Goal: Task Accomplishment & Management: Manage account settings

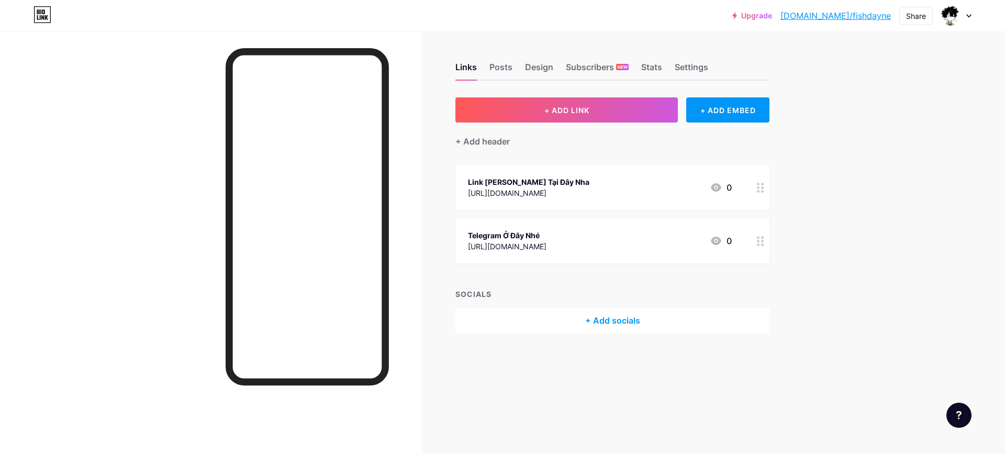
click at [570, 245] on div "Telegram Ở Đây Nhé [URL][DOMAIN_NAME] 0" at bounding box center [600, 241] width 264 height 24
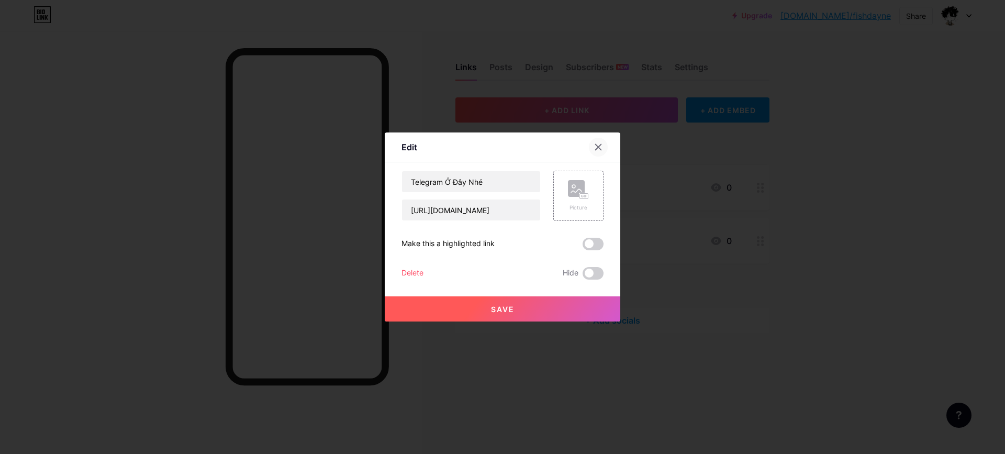
click at [598, 144] on icon at bounding box center [598, 147] width 8 height 8
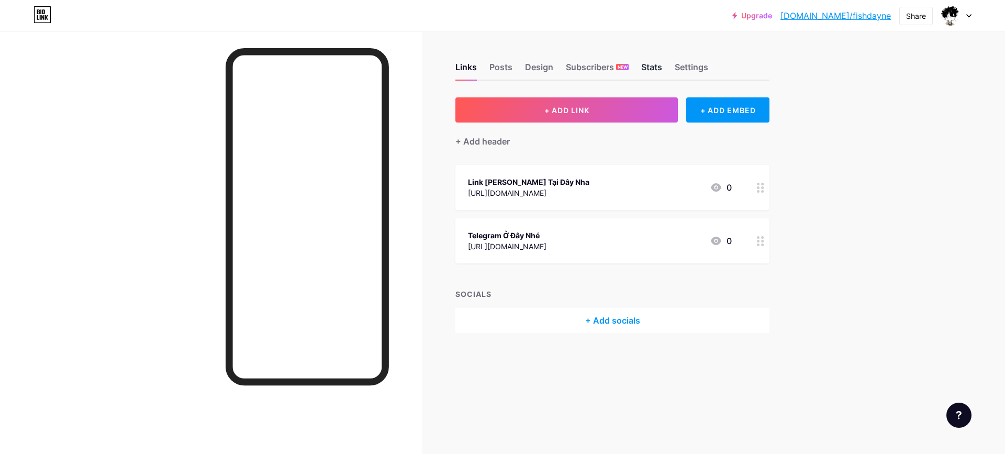
click at [647, 70] on div "Stats" at bounding box center [651, 70] width 21 height 19
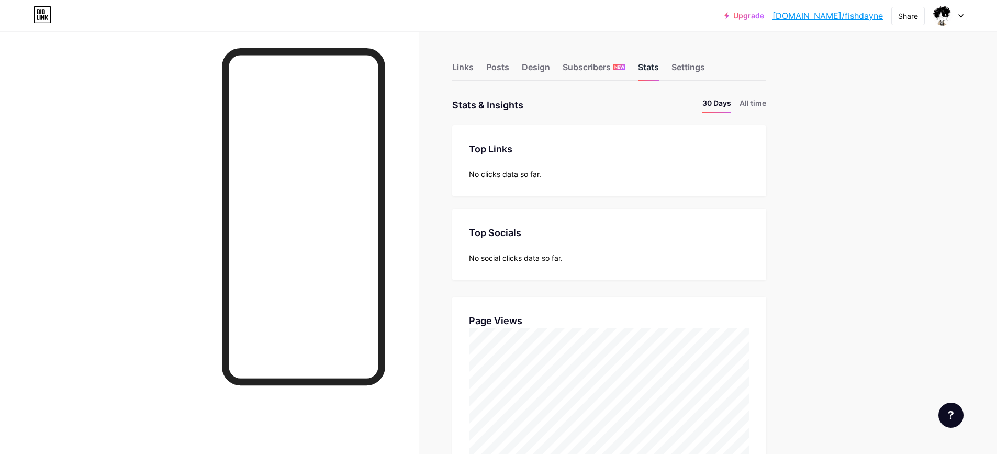
scroll to position [454, 997]
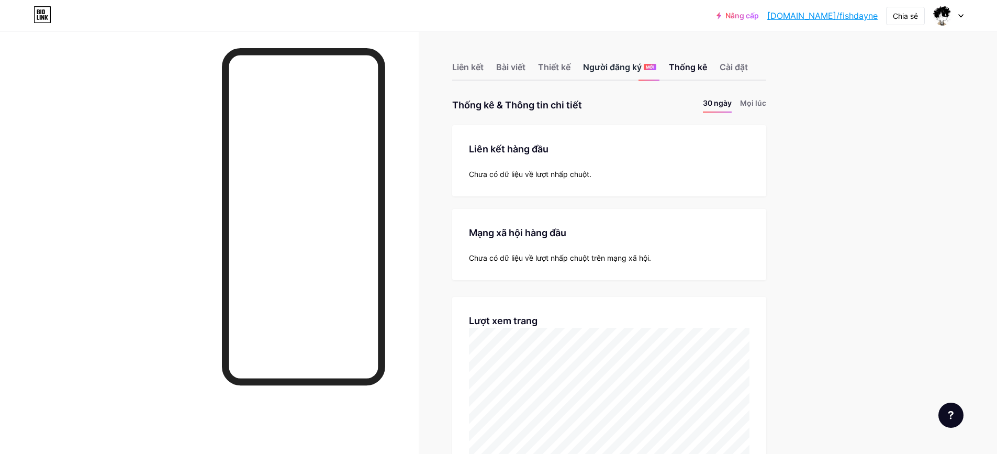
click at [650, 70] on div "Người đăng ký MỚI" at bounding box center [619, 70] width 73 height 19
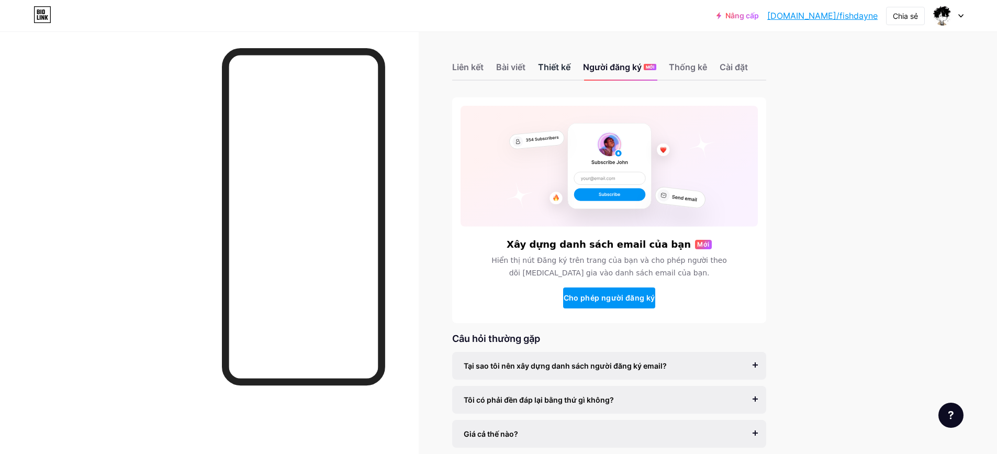
click at [561, 71] on font "Thiết kế" at bounding box center [554, 67] width 32 height 10
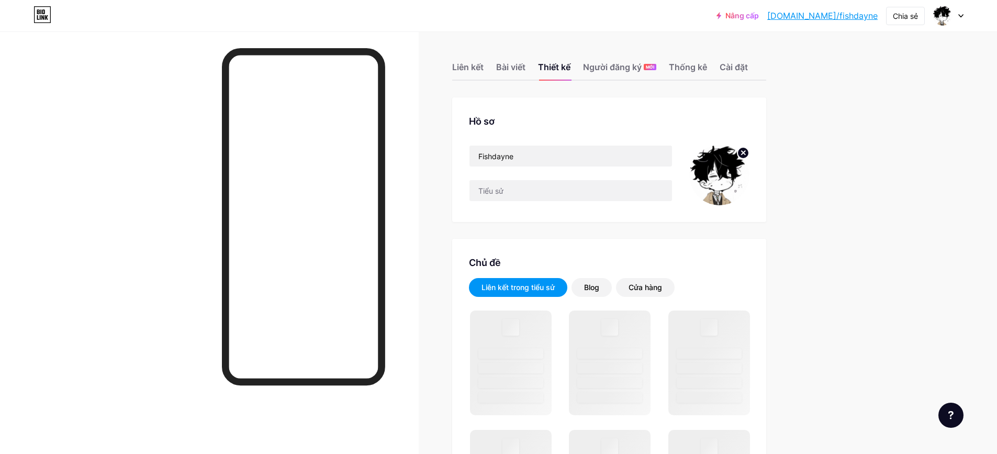
click at [715, 75] on div "Liên kết Bài viết Thiết kế Người đăng ký MỚI Thống kê Cài đặt" at bounding box center [609, 62] width 314 height 37
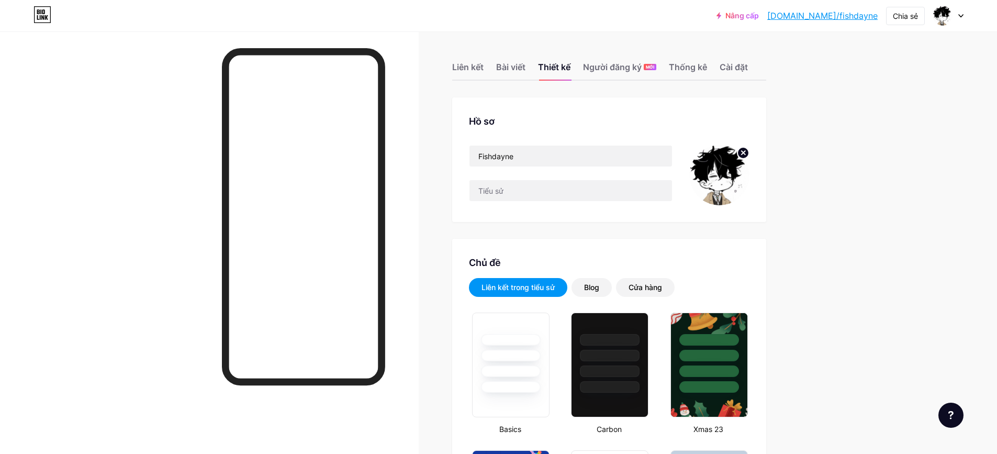
click at [720, 70] on div "Liên kết Bài viết Thiết kế Người đăng ký MỚI Thống kê Cài đặt" at bounding box center [609, 62] width 314 height 37
click at [730, 68] on font "Cài đặt" at bounding box center [734, 67] width 28 height 10
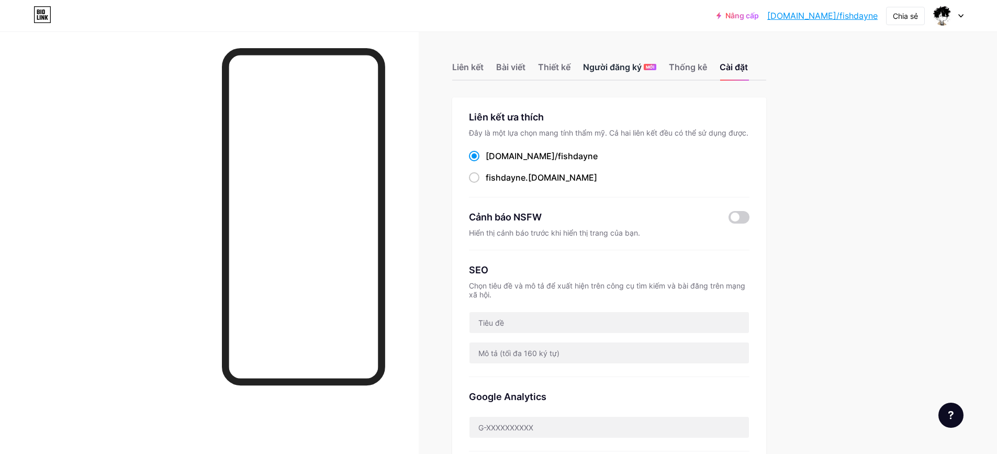
click at [625, 65] on font "Người đăng ký" at bounding box center [612, 67] width 59 height 10
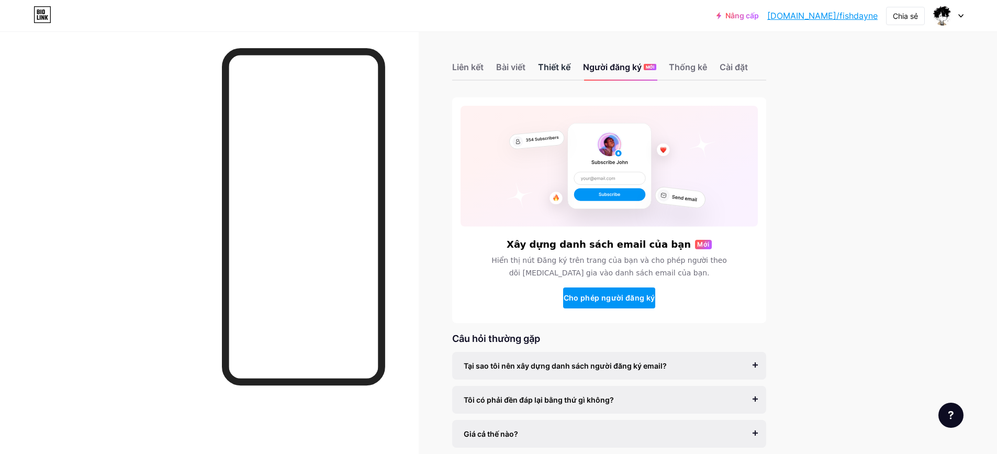
click at [553, 62] on font "Thiết kế" at bounding box center [554, 67] width 32 height 10
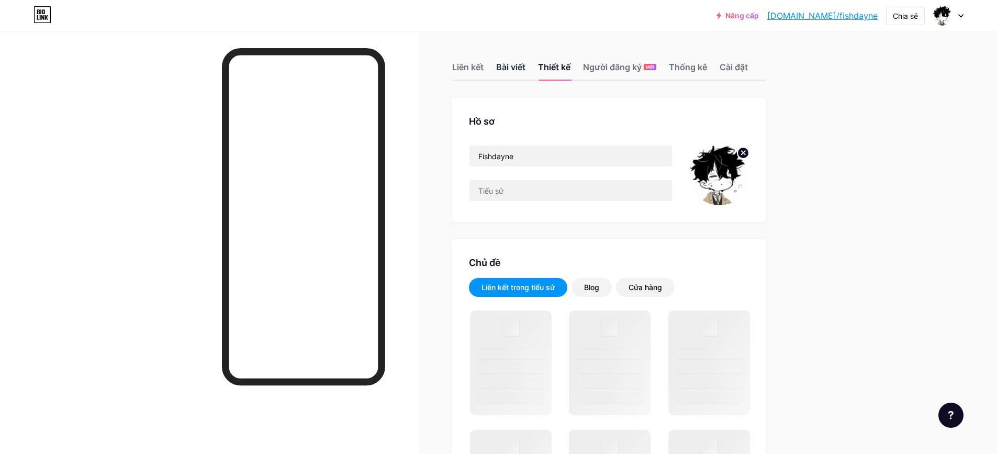
click at [513, 62] on font "Bài viết" at bounding box center [510, 67] width 29 height 10
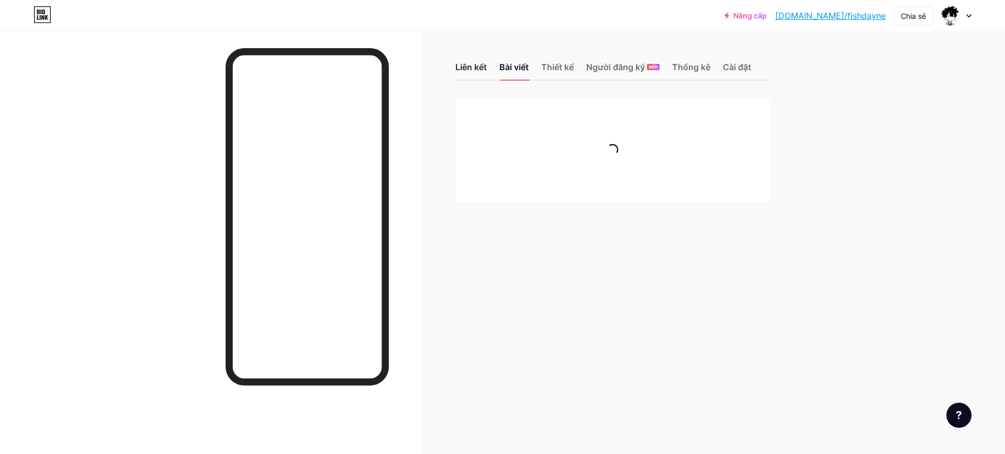
click at [474, 68] on font "Liên kết" at bounding box center [470, 67] width 31 height 10
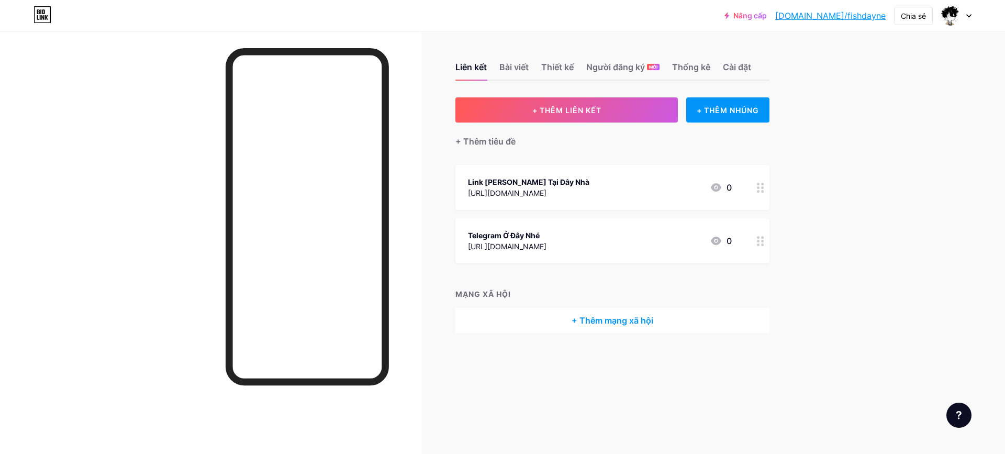
click at [546, 247] on font "[URL][DOMAIN_NAME]" at bounding box center [507, 246] width 78 height 9
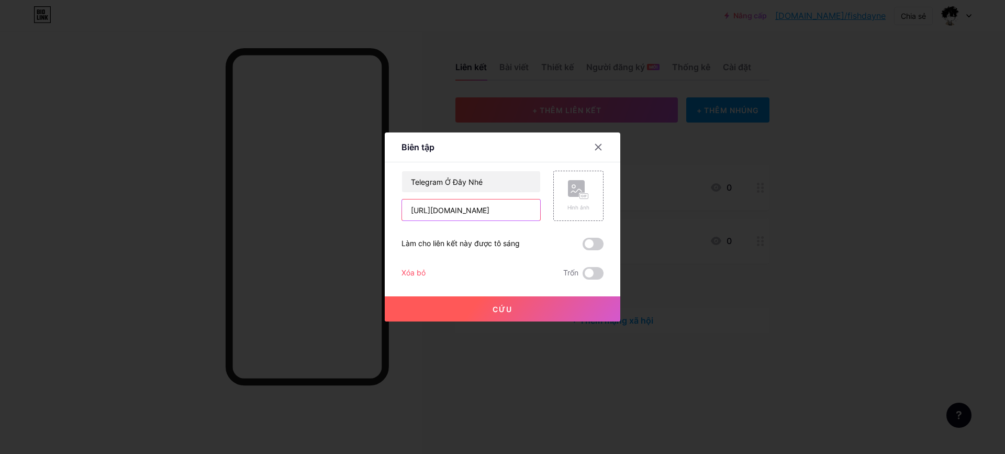
drag, startPoint x: 507, startPoint y: 204, endPoint x: 95, endPoint y: 169, distance: 413.9
click at [113, 177] on div "Biên tập Nội dung YouTube Phát video YouTube mà không cần rời khỏi trang của bạ…" at bounding box center [502, 227] width 1005 height 454
type input "K"
click at [594, 144] on icon at bounding box center [598, 147] width 8 height 8
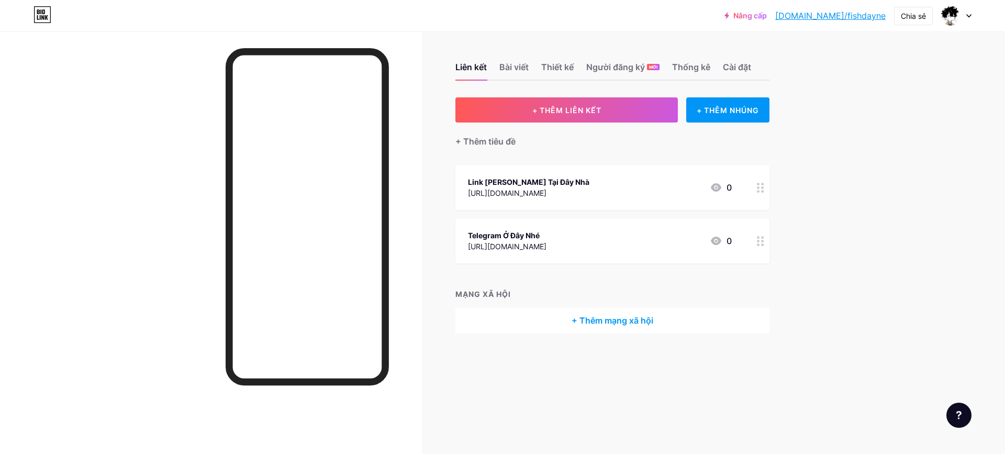
click at [582, 243] on div "Telegram Ở Đây Nhé [URL][DOMAIN_NAME] 0" at bounding box center [600, 241] width 264 height 24
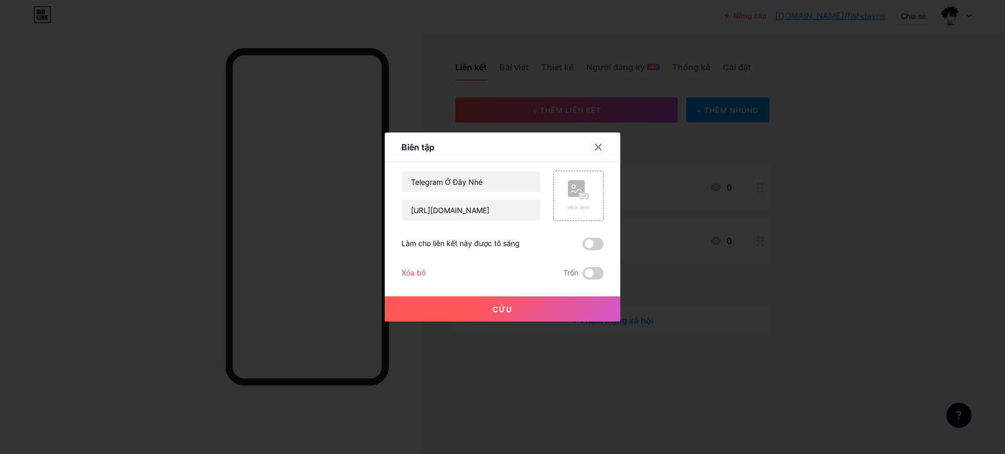
click at [596, 147] on icon at bounding box center [598, 147] width 8 height 8
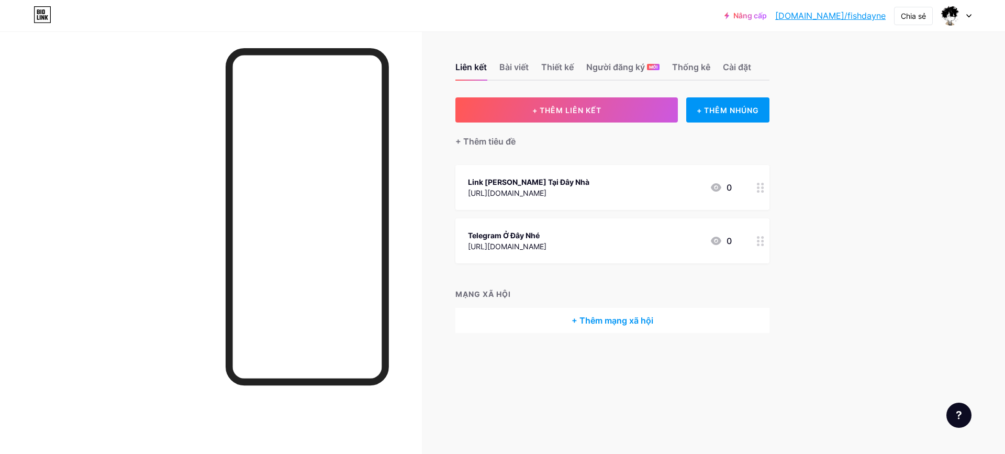
click at [764, 249] on div at bounding box center [760, 240] width 18 height 45
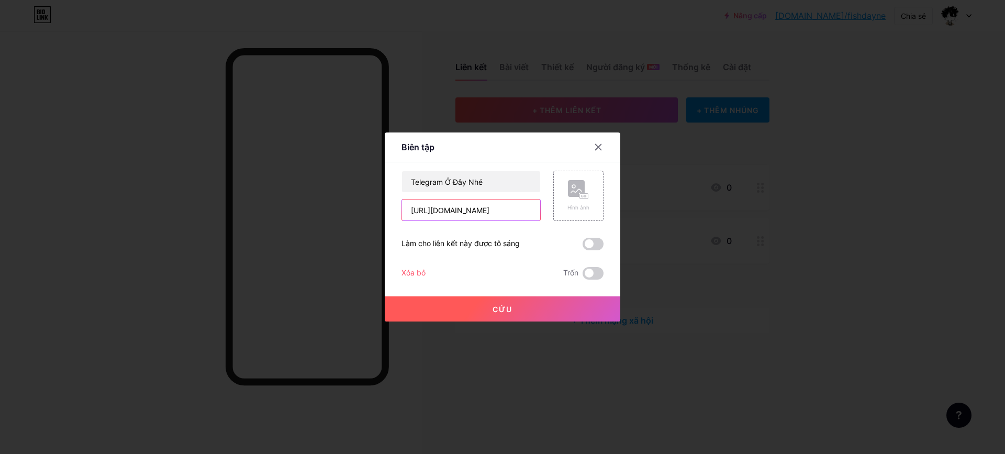
click at [514, 208] on input "[URL][DOMAIN_NAME]" at bounding box center [471, 209] width 138 height 21
paste input "[DOMAIN_NAME][URL]"
type input "[URL][DOMAIN_NAME]"
click at [499, 307] on font "Cứu" at bounding box center [502, 309] width 20 height 9
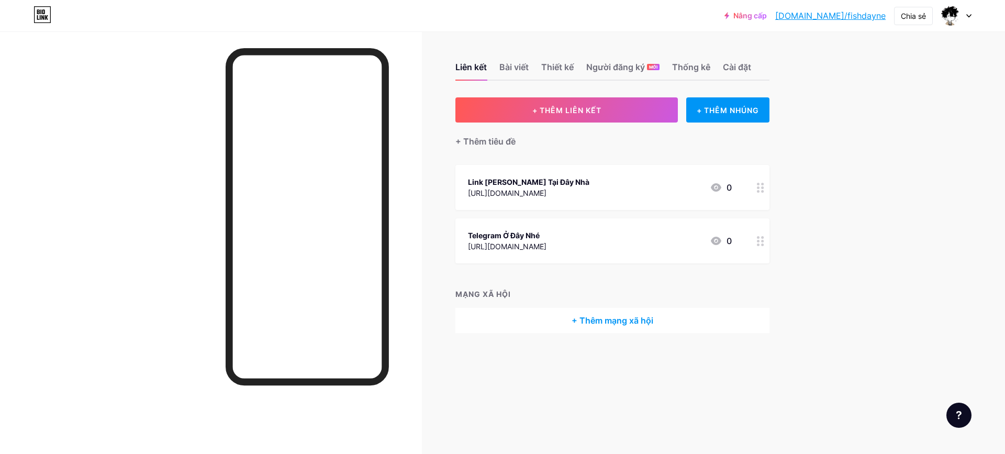
click at [875, 15] on font "[DOMAIN_NAME]/fishdayne" at bounding box center [830, 15] width 110 height 10
click at [535, 119] on button "+ THÊM LIÊN KẾT" at bounding box center [566, 109] width 222 height 25
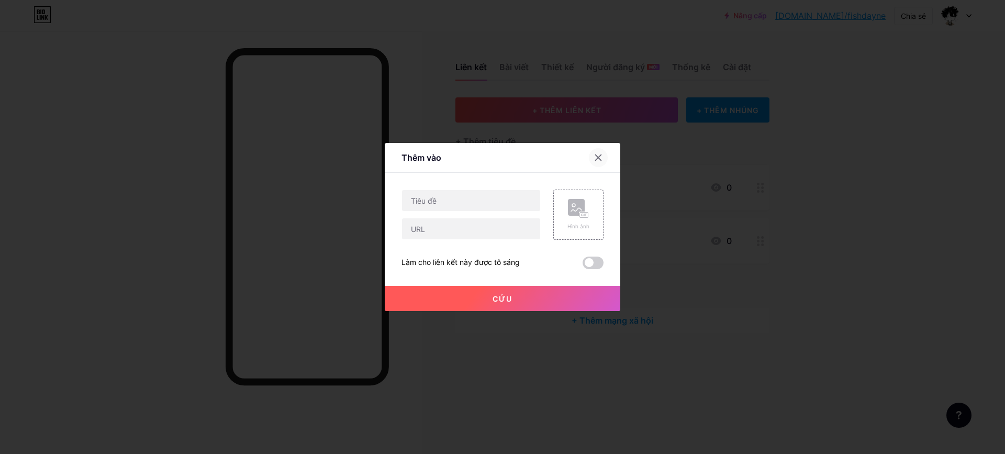
click at [595, 151] on div at bounding box center [598, 157] width 19 height 19
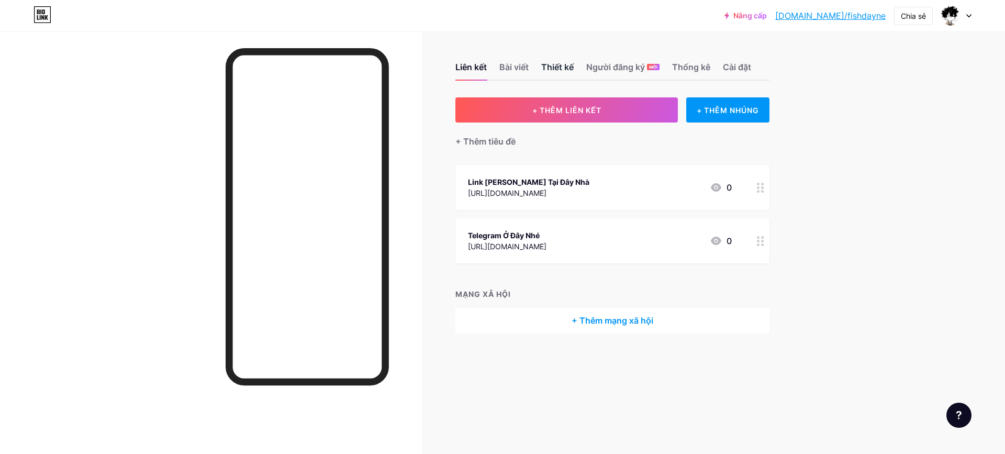
click at [555, 66] on font "Thiết kế" at bounding box center [557, 67] width 32 height 10
